Goal: Transaction & Acquisition: Obtain resource

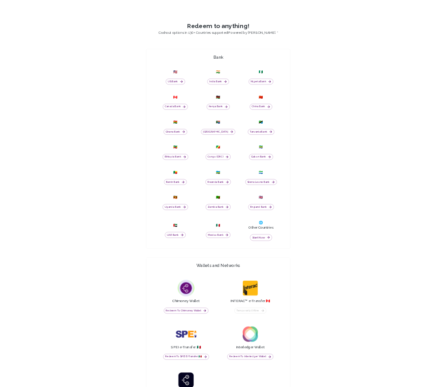
scroll to position [386, 0]
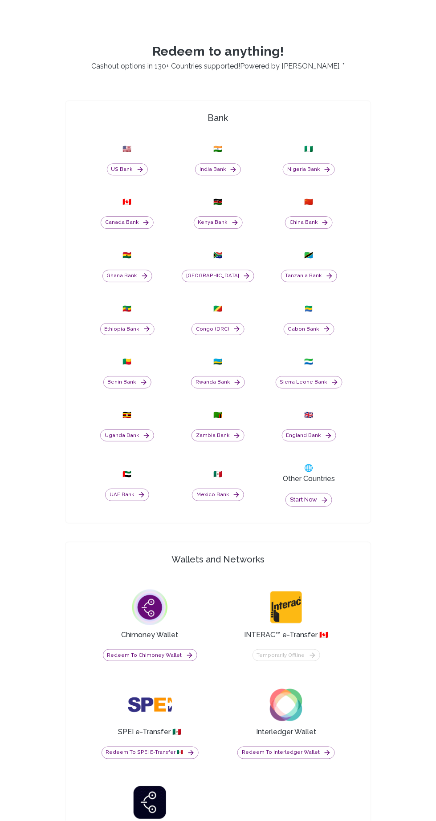
click at [306, 176] on button "Nigeria Bank" at bounding box center [308, 169] width 52 height 12
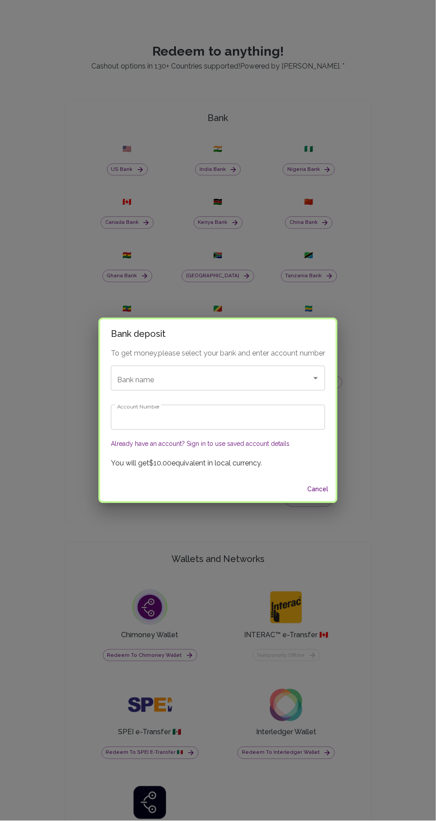
click at [162, 387] on input "Bank name" at bounding box center [205, 378] width 181 height 17
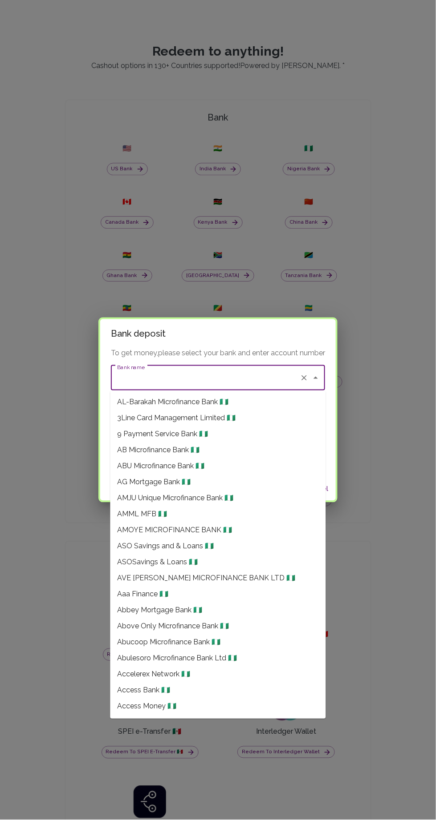
click at [170, 376] on input "Bank name" at bounding box center [205, 378] width 181 height 17
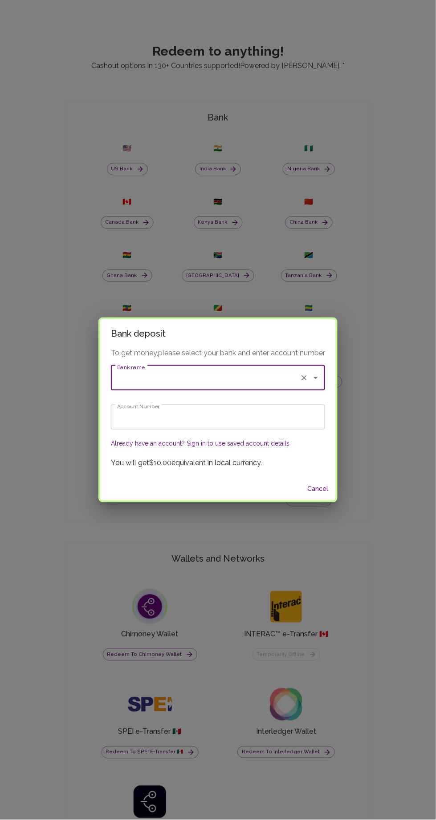
click at [153, 379] on input "Bank name" at bounding box center [205, 378] width 181 height 17
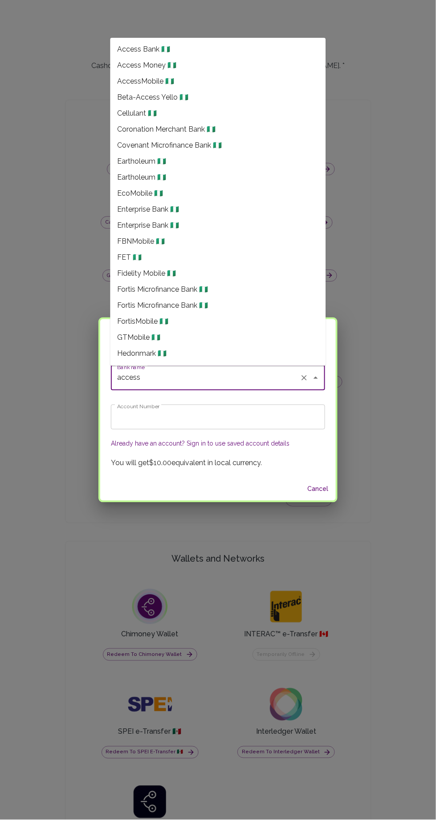
click at [149, 41] on li "Access Bank 🇳🇬" at bounding box center [217, 49] width 215 height 16
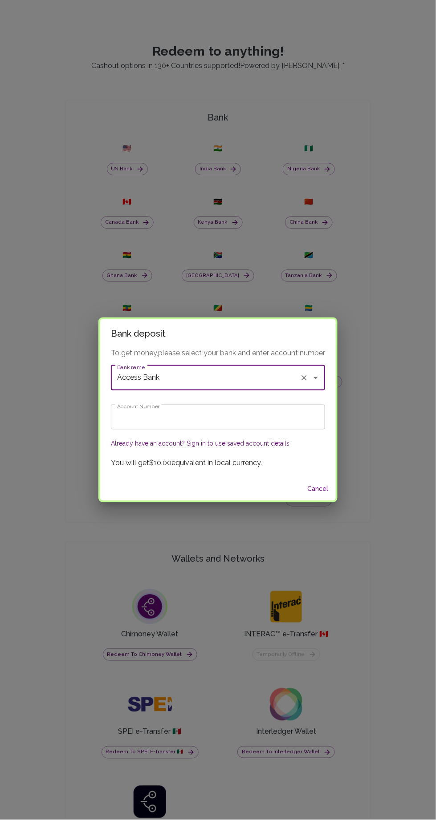
type input "Access Bank"
click at [153, 417] on input "Account Number" at bounding box center [218, 417] width 214 height 25
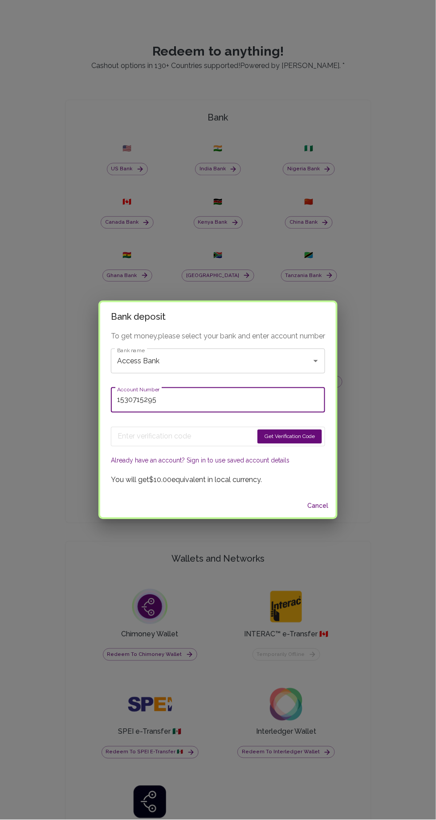
type input "1530715295"
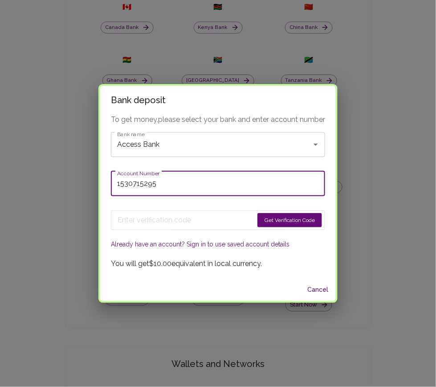
click at [300, 220] on button "Get Verification Code" at bounding box center [289, 220] width 65 height 14
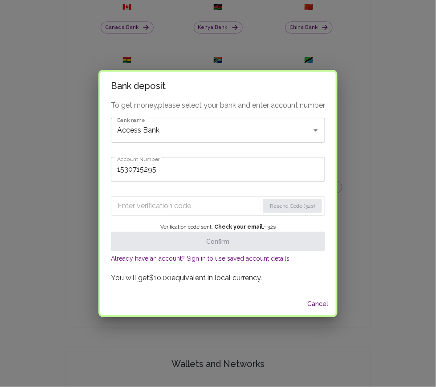
click at [149, 206] on input "Enter verification code" at bounding box center [187, 206] width 141 height 14
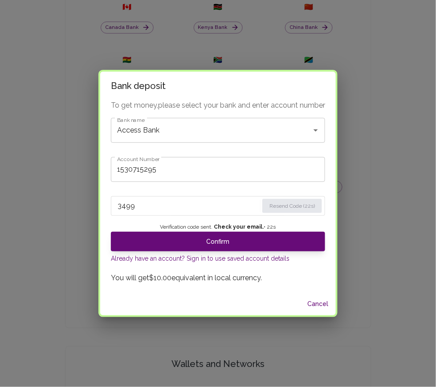
type input "3499"
click at [289, 236] on button "Confirm" at bounding box center [218, 242] width 214 height 20
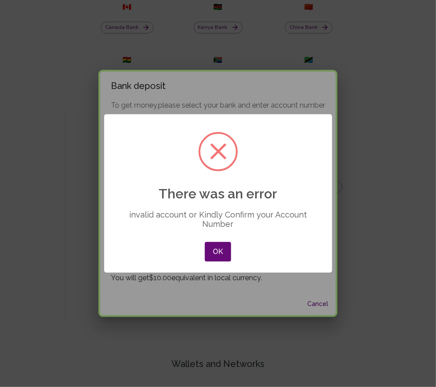
click at [218, 251] on button "OK" at bounding box center [218, 252] width 26 height 20
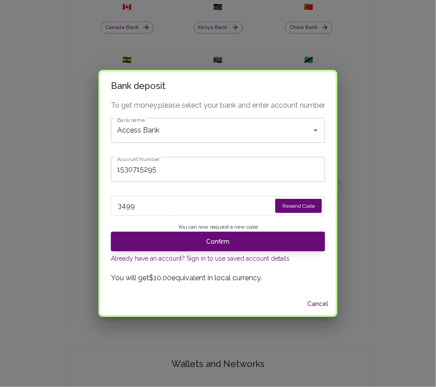
click at [175, 130] on input "Access Bank" at bounding box center [205, 130] width 181 height 17
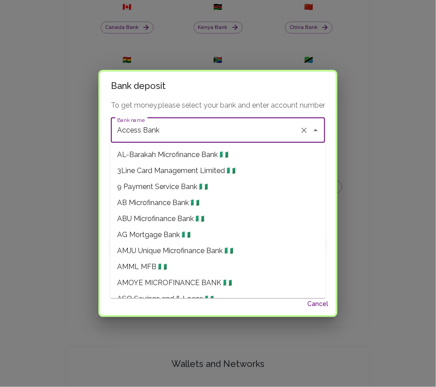
click at [190, 134] on input "Access Bank" at bounding box center [205, 130] width 181 height 17
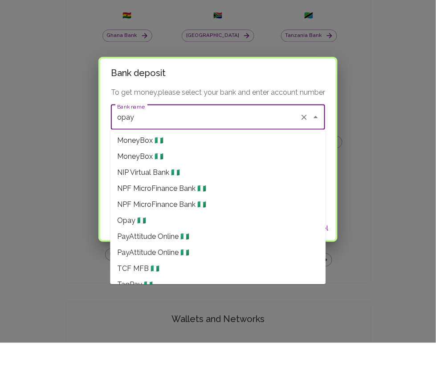
scroll to position [495, 0]
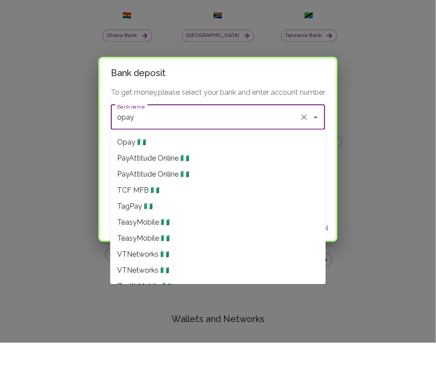
click at [279, 186] on li "Opay 🇳🇬" at bounding box center [217, 187] width 215 height 16
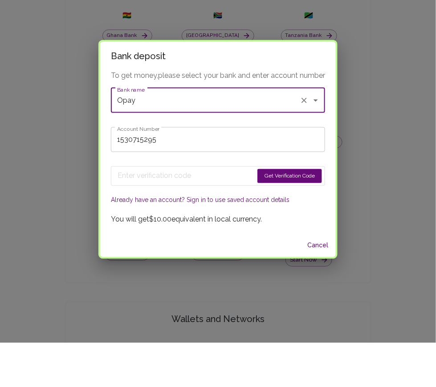
type input "Opay"
click at [239, 183] on input "1530715295" at bounding box center [218, 183] width 214 height 25
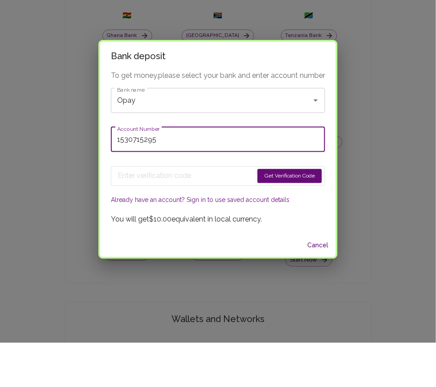
scroll to position [387, 0]
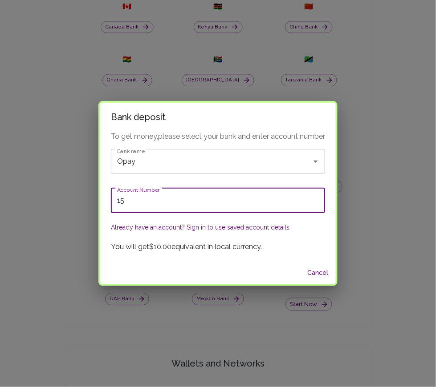
type input "1"
type input "8103223293"
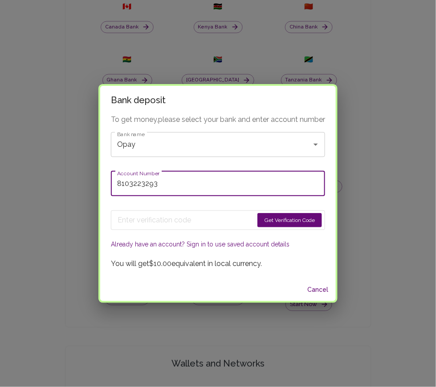
click at [292, 218] on button "Get Verification Code" at bounding box center [289, 220] width 65 height 14
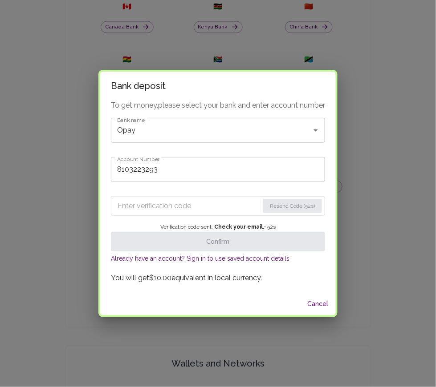
click at [143, 206] on input "Enter verification code" at bounding box center [187, 206] width 141 height 14
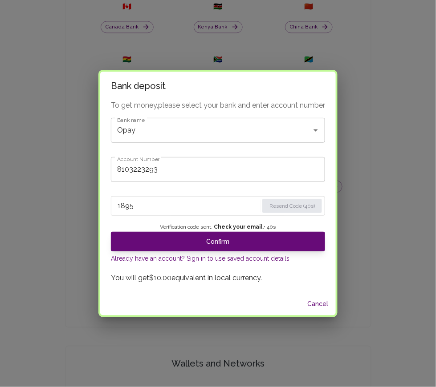
type input "1895"
click at [156, 240] on button "Confirm" at bounding box center [218, 242] width 214 height 20
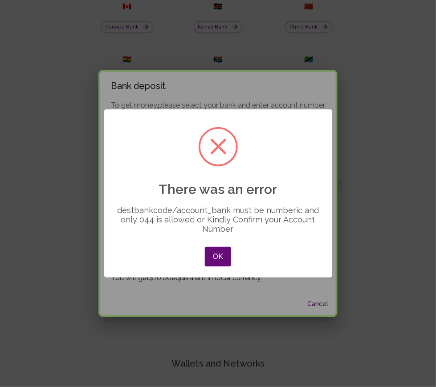
click at [218, 257] on button "OK" at bounding box center [218, 257] width 26 height 20
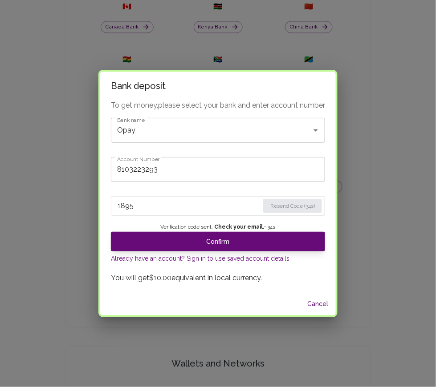
click at [149, 243] on button "Confirm" at bounding box center [218, 242] width 214 height 20
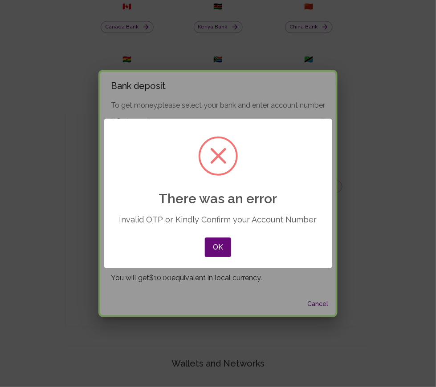
click at [218, 247] on button "OK" at bounding box center [218, 248] width 26 height 20
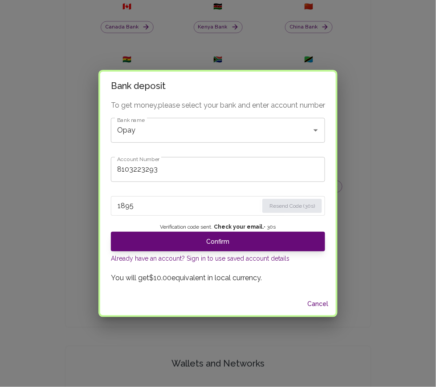
click at [146, 233] on button "Confirm" at bounding box center [218, 242] width 214 height 20
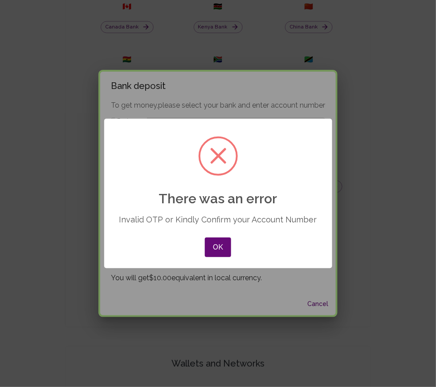
click at [219, 243] on button "OK" at bounding box center [218, 248] width 26 height 20
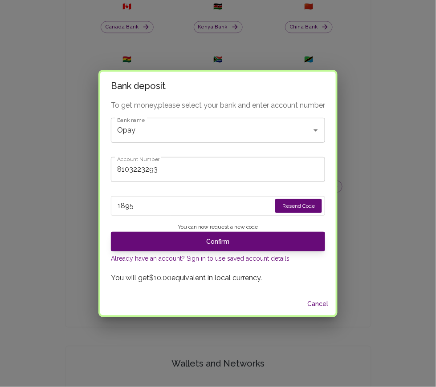
click at [317, 299] on button "Cancel" at bounding box center [317, 304] width 28 height 16
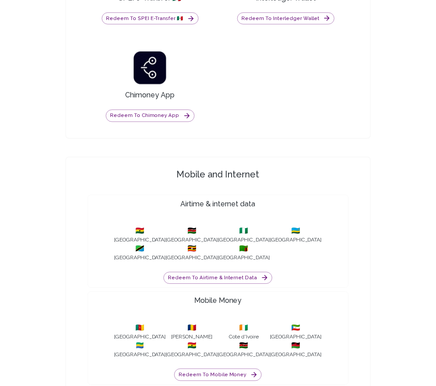
scroll to position [931, 0]
